Goal: Navigation & Orientation: Find specific page/section

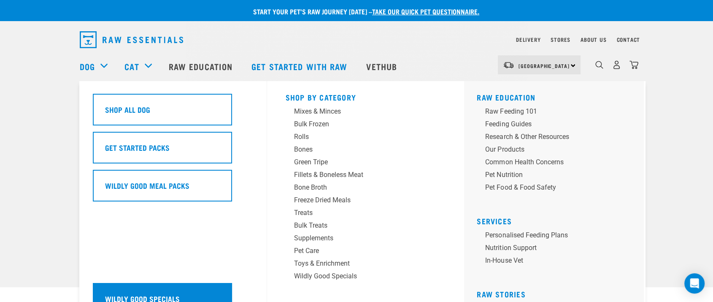
click at [164, 271] on div "Wildly Good Specials" at bounding box center [162, 299] width 139 height 32
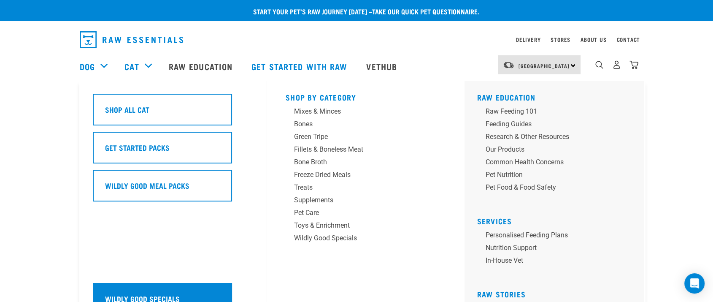
click at [200, 292] on div "Wildly Good Specials" at bounding box center [162, 299] width 139 height 32
